Goal: Navigation & Orientation: Find specific page/section

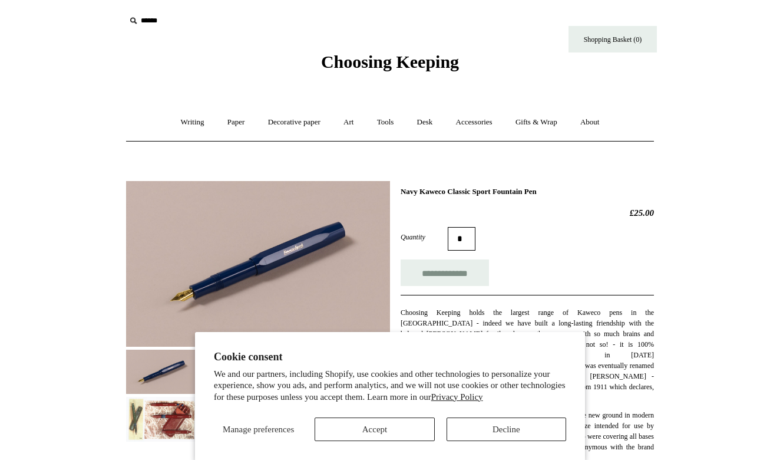
click at [380, 434] on button "Accept" at bounding box center [375, 429] width 120 height 24
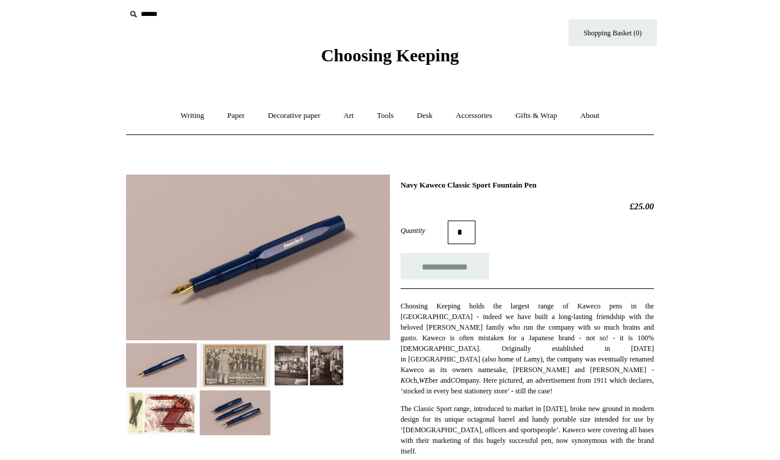
scroll to position [6, 0]
click at [295, 278] on img at bounding box center [258, 257] width 264 height 166
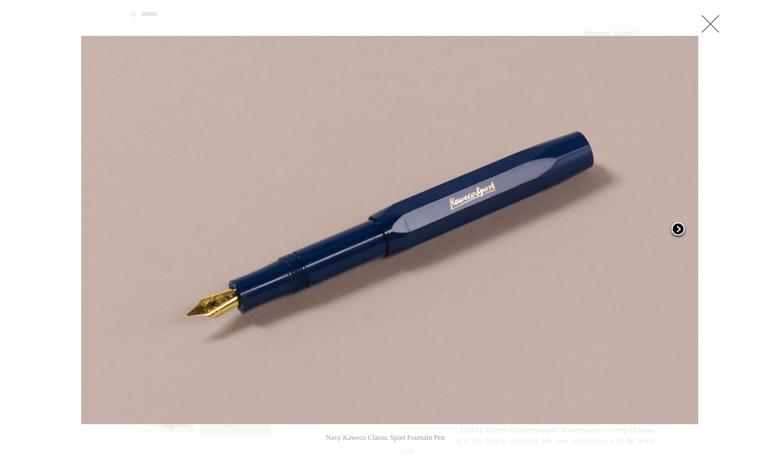
click at [681, 224] on span at bounding box center [679, 230] width 18 height 18
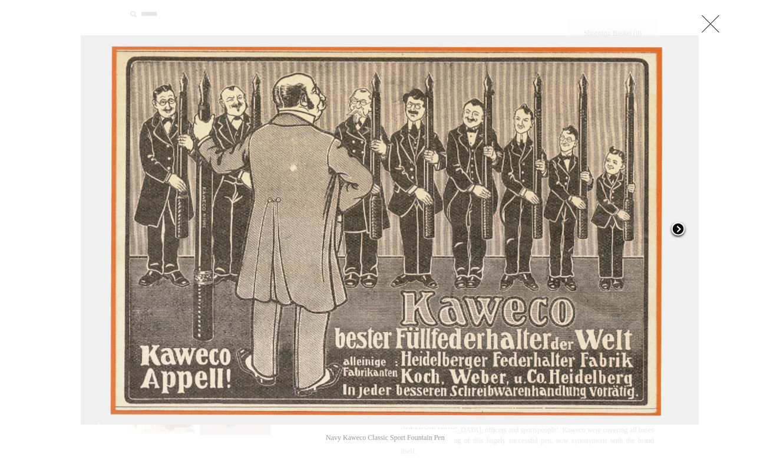
click at [681, 224] on span at bounding box center [679, 230] width 18 height 18
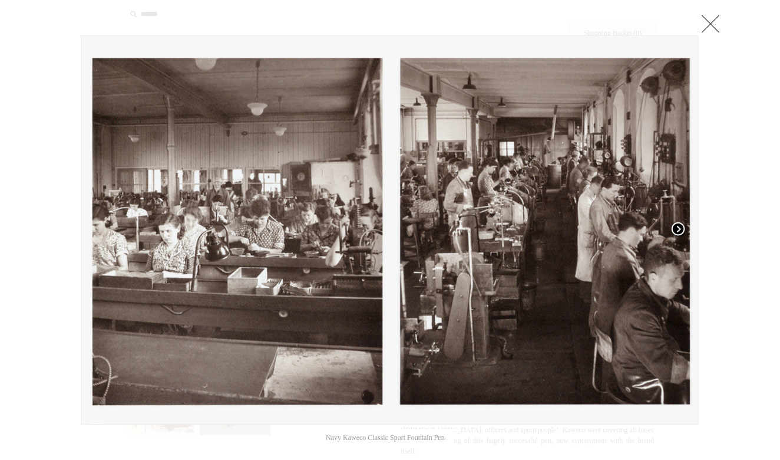
click at [681, 224] on span at bounding box center [679, 230] width 18 height 18
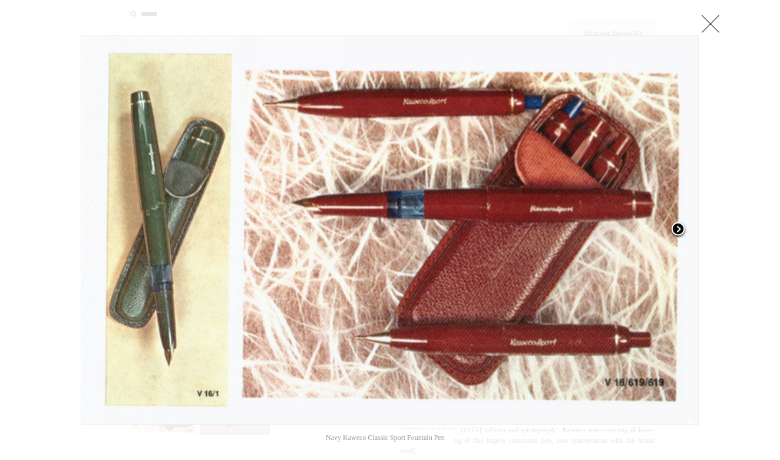
click at [681, 224] on span at bounding box center [679, 230] width 18 height 18
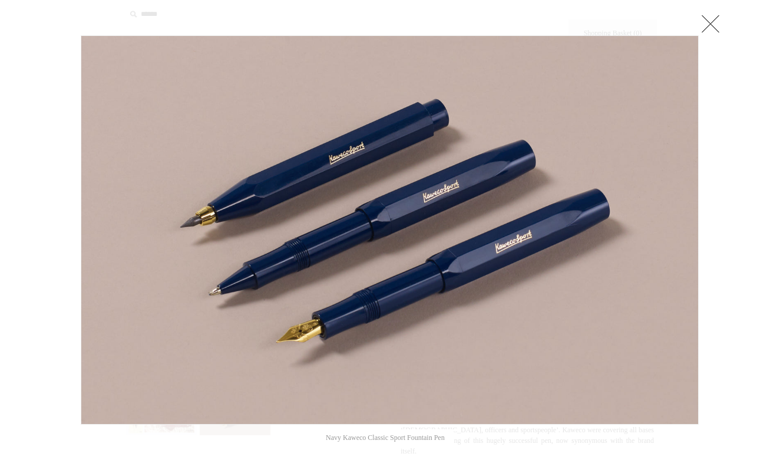
click at [707, 31] on link at bounding box center [711, 24] width 24 height 24
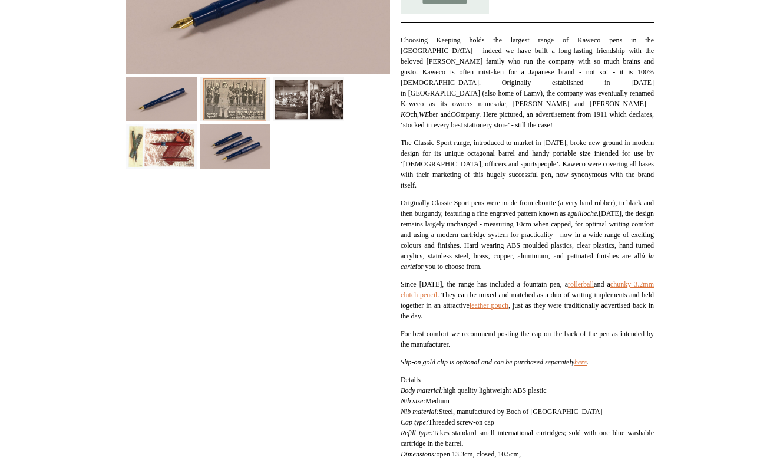
scroll to position [276, 0]
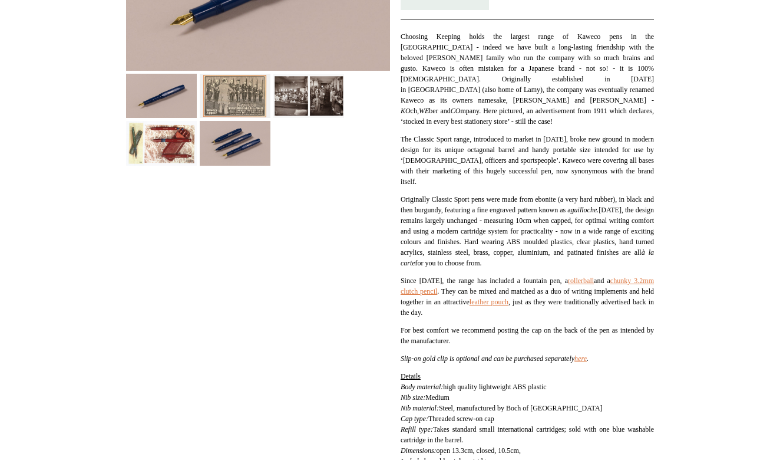
click at [589, 358] on icon "here ." at bounding box center [582, 358] width 14 height 8
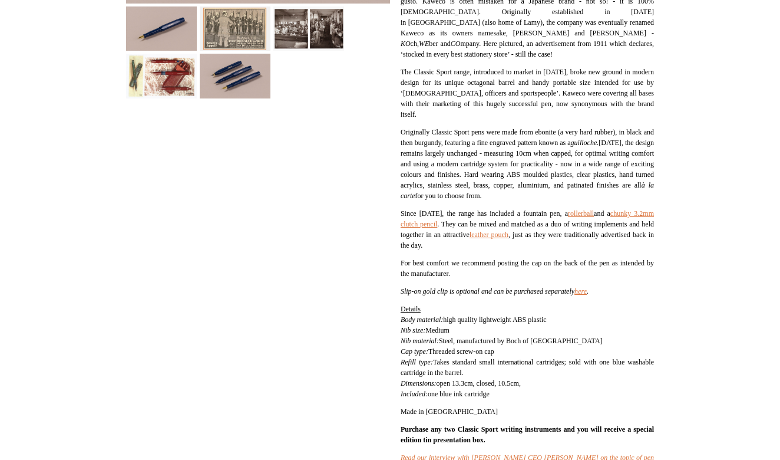
scroll to position [348, 0]
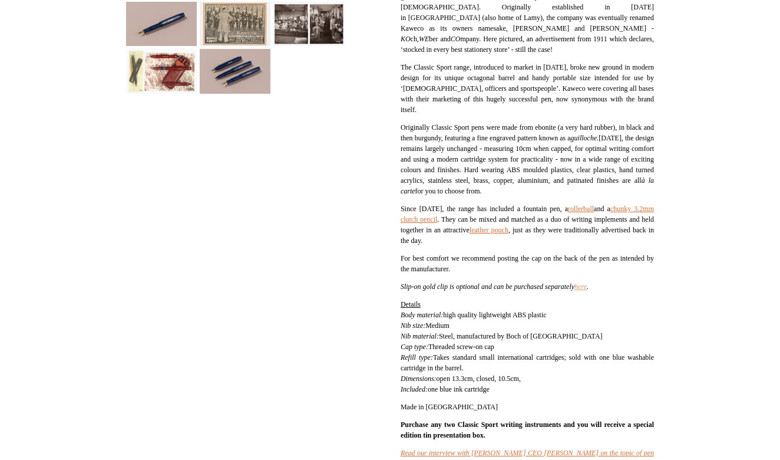
click at [587, 284] on link "here" at bounding box center [581, 286] width 12 height 8
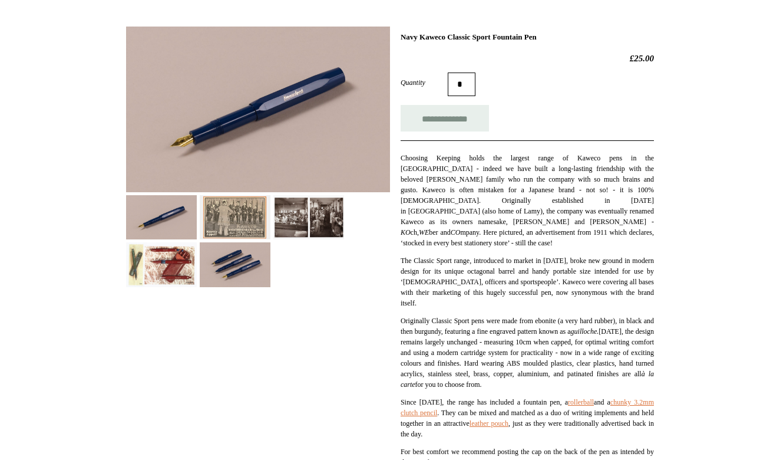
scroll to position [136, 0]
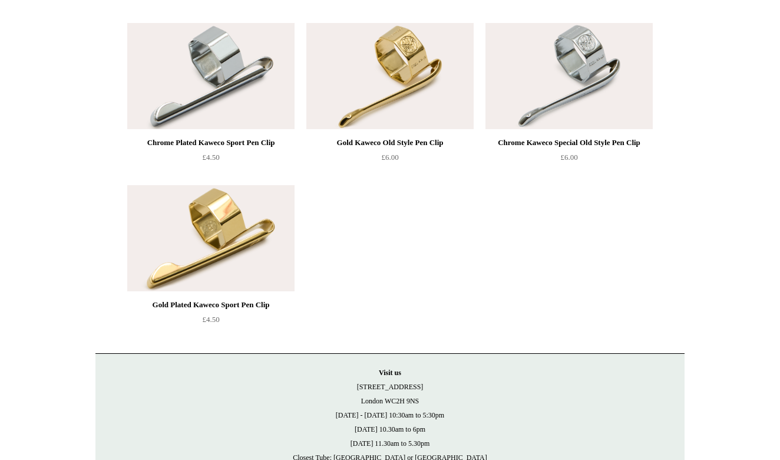
scroll to position [293, 0]
